Goal: Navigation & Orientation: Find specific page/section

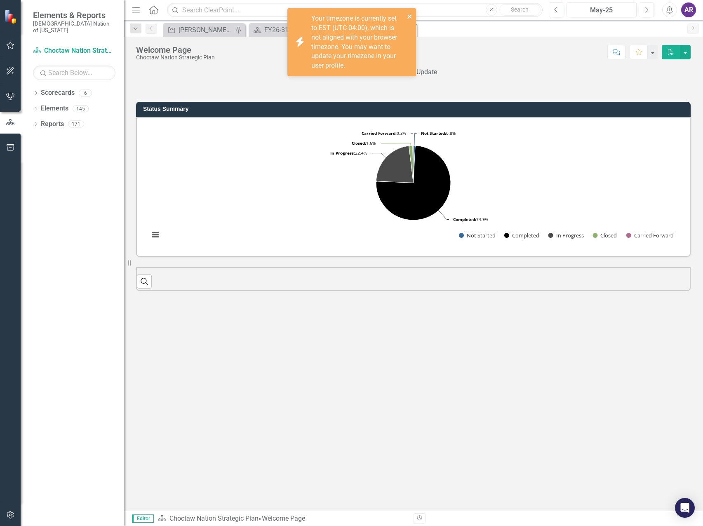
click at [408, 16] on icon "close" at bounding box center [410, 16] width 6 height 7
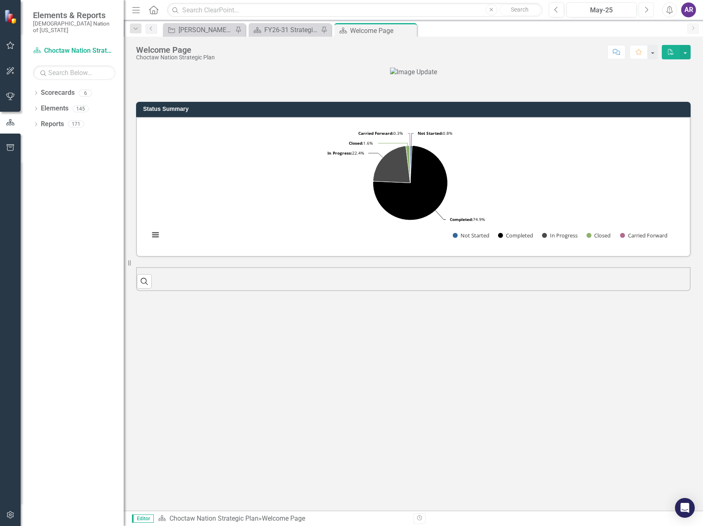
click at [651, 14] on button "Next" at bounding box center [646, 9] width 15 height 15
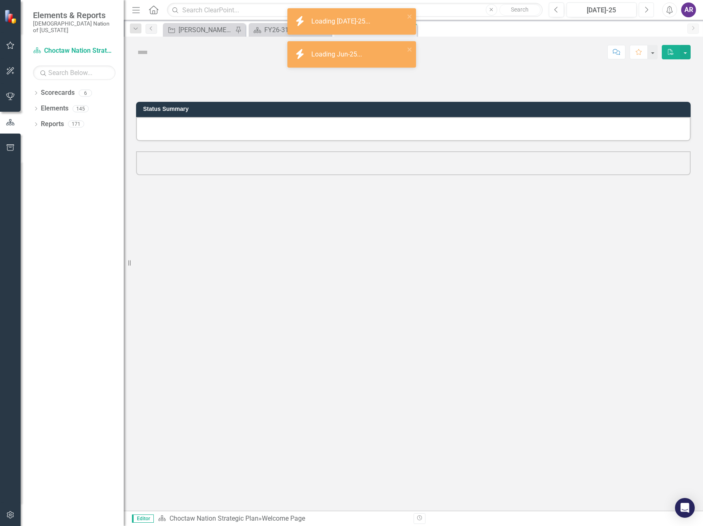
click at [651, 14] on button "Next" at bounding box center [646, 9] width 15 height 15
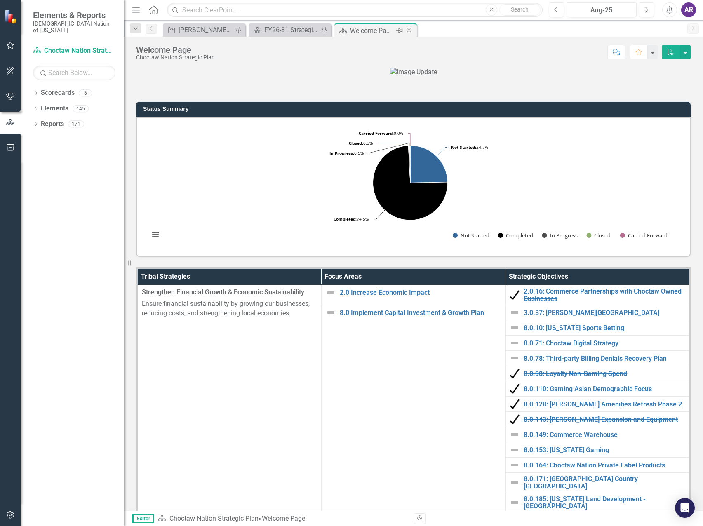
click at [409, 30] on icon at bounding box center [409, 30] width 5 height 5
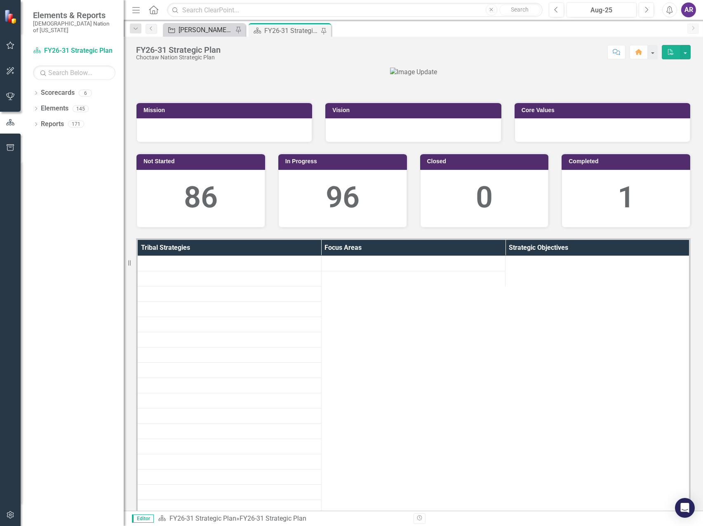
click at [215, 31] on div "[PERSON_NAME] SO's" at bounding box center [206, 30] width 54 height 10
